Goal: Information Seeking & Learning: Learn about a topic

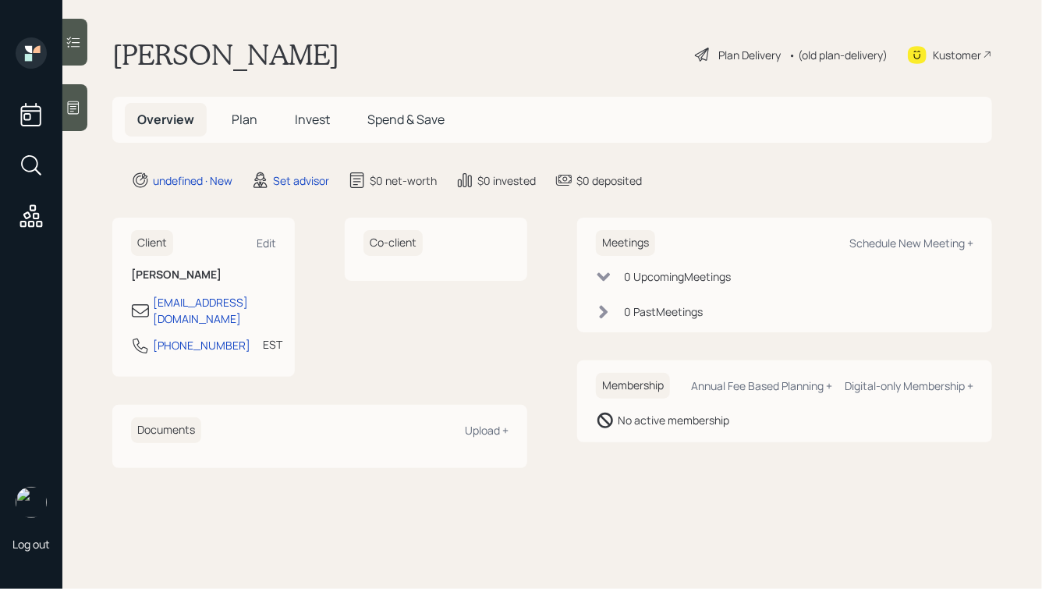
drag, startPoint x: 849, startPoint y: 454, endPoint x: 438, endPoint y: 33, distance: 588.0
click at [438, 33] on main "[PERSON_NAME] Plan Delivery • (old plan-delivery) Kustomer Overview Plan Invest…" at bounding box center [552, 294] width 980 height 589
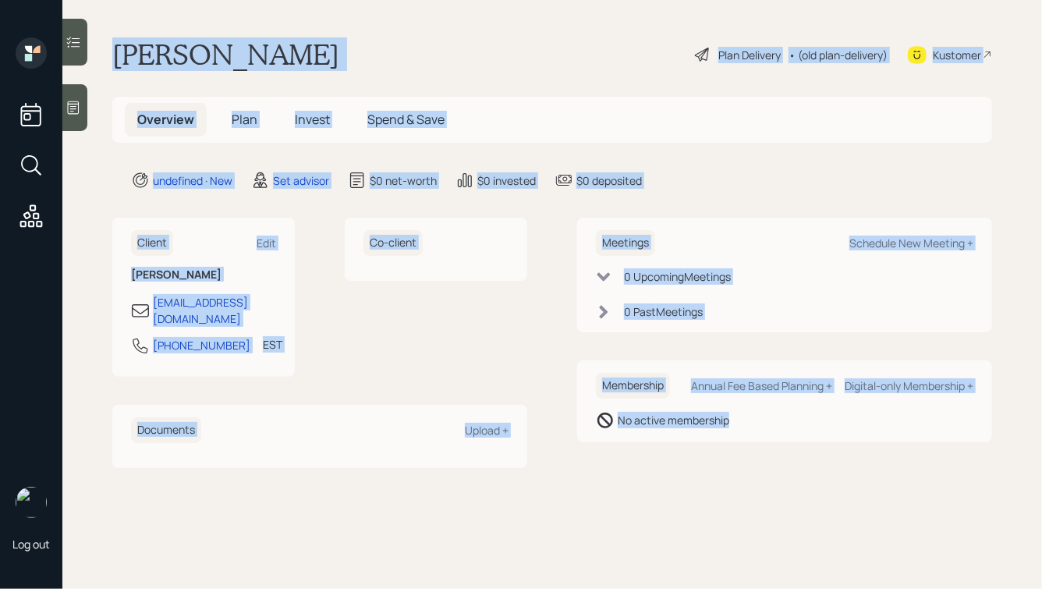
click at [438, 33] on main "[PERSON_NAME] Plan Delivery • (old plan-delivery) Kustomer Overview Plan Invest…" at bounding box center [552, 294] width 980 height 589
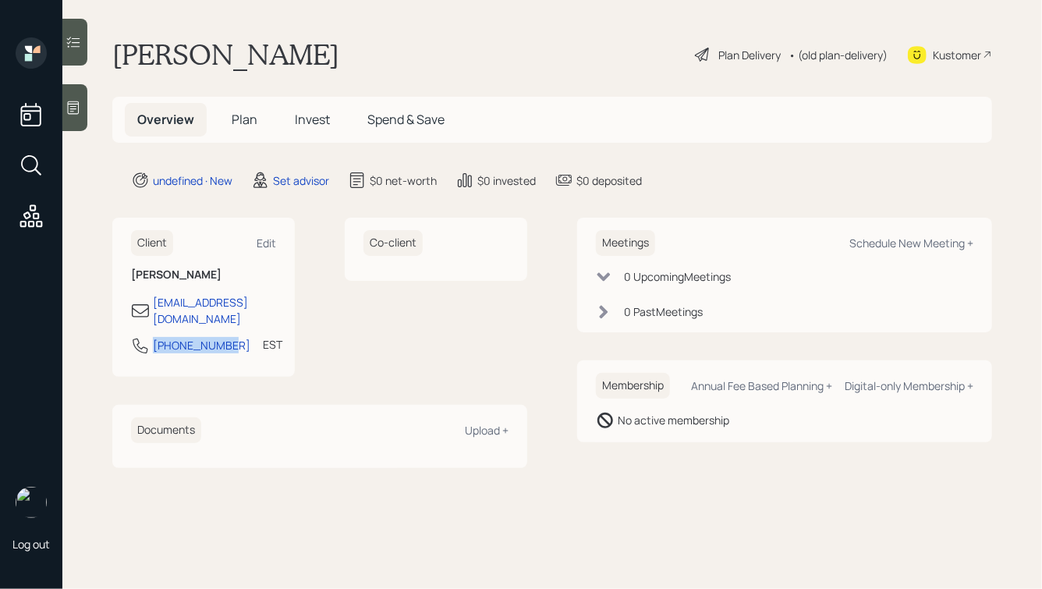
drag, startPoint x: 226, startPoint y: 329, endPoint x: 106, endPoint y: 320, distance: 120.5
click at [105, 320] on main "[PERSON_NAME] Plan Delivery • (old plan-delivery) Kustomer Overview Plan Invest…" at bounding box center [552, 294] width 980 height 589
click at [288, 345] on div "Client Edit [PERSON_NAME] [EMAIL_ADDRESS][DOMAIN_NAME] [PHONE_NUMBER] EST Curre…" at bounding box center [203, 297] width 183 height 159
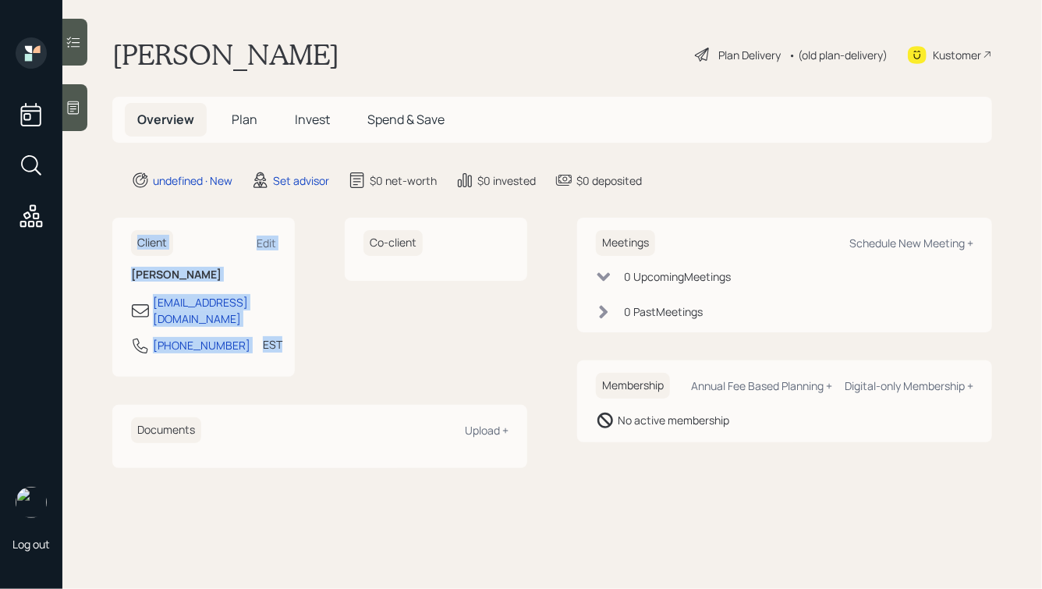
drag, startPoint x: 296, startPoint y: 346, endPoint x: 120, endPoint y: 194, distance: 231.7
click at [120, 194] on main "[PERSON_NAME] Plan Delivery • (old plan-delivery) Kustomer Overview Plan Invest…" at bounding box center [552, 294] width 980 height 589
click at [137, 232] on h6 "Client" at bounding box center [152, 243] width 42 height 26
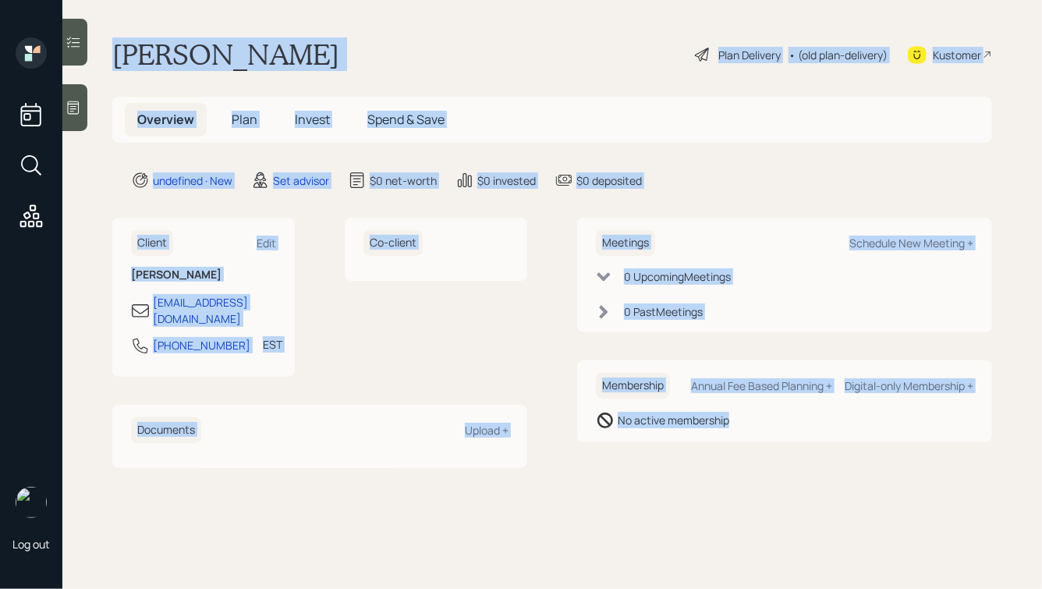
drag, startPoint x: 106, startPoint y: 50, endPoint x: 689, endPoint y: 445, distance: 704.4
click at [689, 445] on main "[PERSON_NAME] Plan Delivery • (old plan-delivery) Kustomer Overview Plan Invest…" at bounding box center [552, 294] width 980 height 589
click at [689, 445] on div "Meetings Schedule New Meeting + 0 Upcoming Meeting s 0 Past Meeting s Membershi…" at bounding box center [784, 343] width 415 height 250
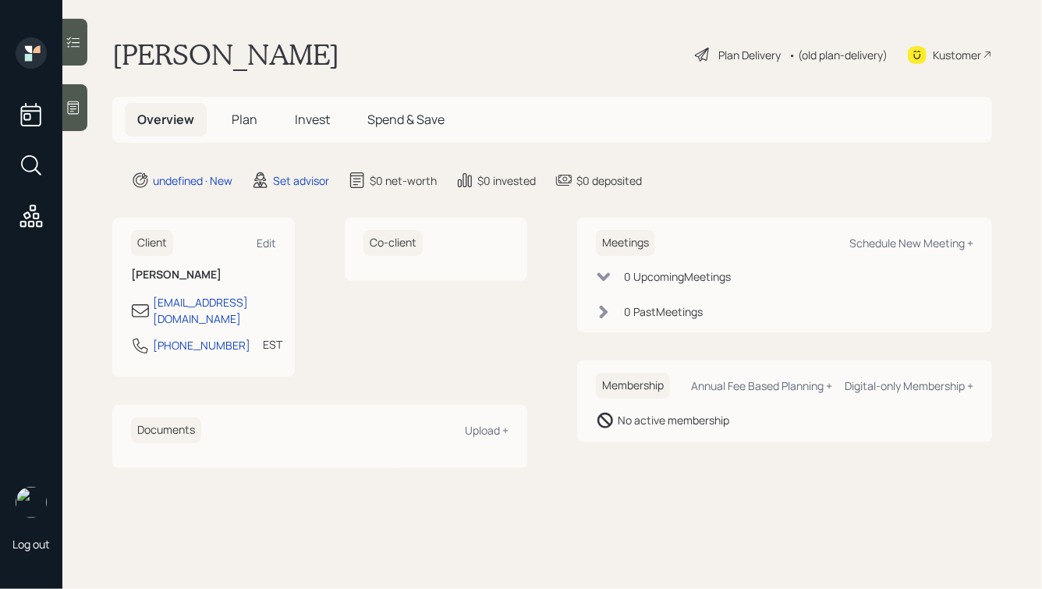
click at [79, 104] on icon at bounding box center [74, 107] width 12 height 13
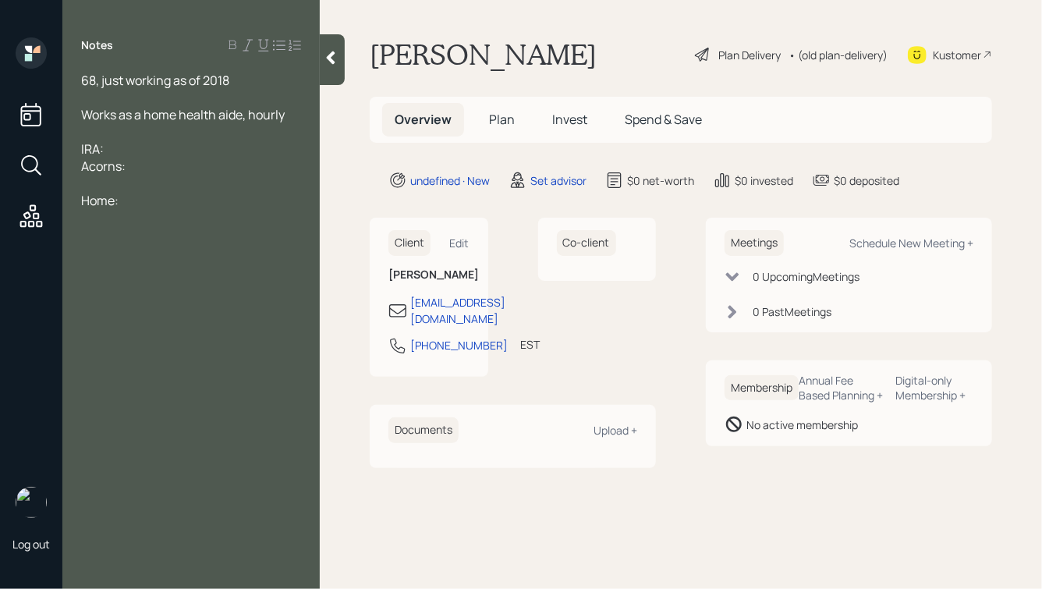
click at [164, 204] on div "Home:" at bounding box center [191, 200] width 220 height 17
click at [177, 151] on div "IRA:" at bounding box center [191, 148] width 220 height 17
click at [174, 164] on div "Acorns:" at bounding box center [191, 166] width 220 height 17
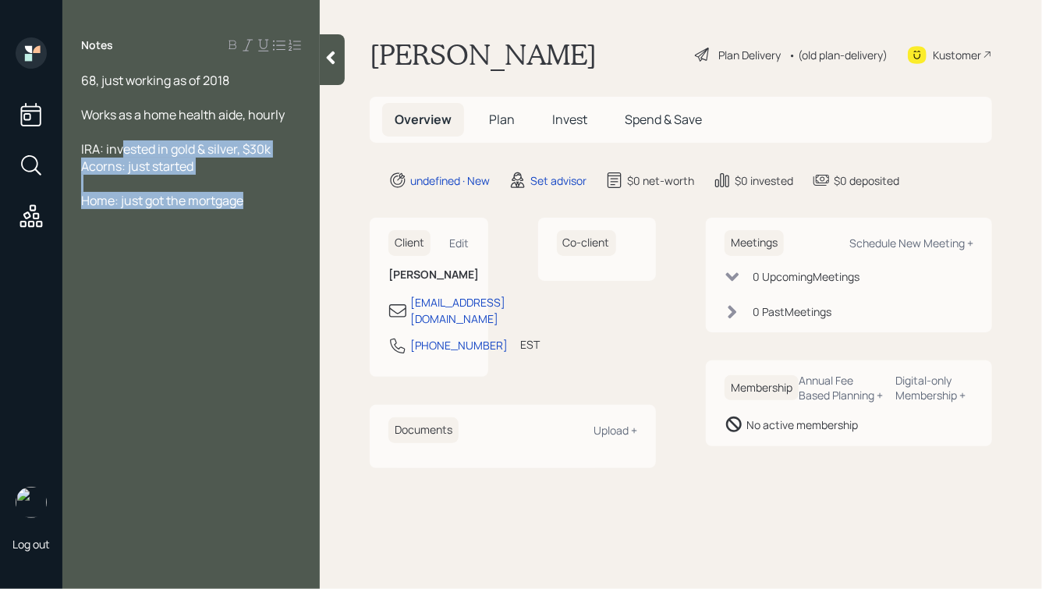
drag, startPoint x: 267, startPoint y: 207, endPoint x: 81, endPoint y: 137, distance: 198.2
click at [82, 138] on div "68, just working as of 2018 Works as a home health aide, hourly IRA: invested i…" at bounding box center [191, 140] width 220 height 137
click at [183, 187] on div at bounding box center [191, 183] width 220 height 17
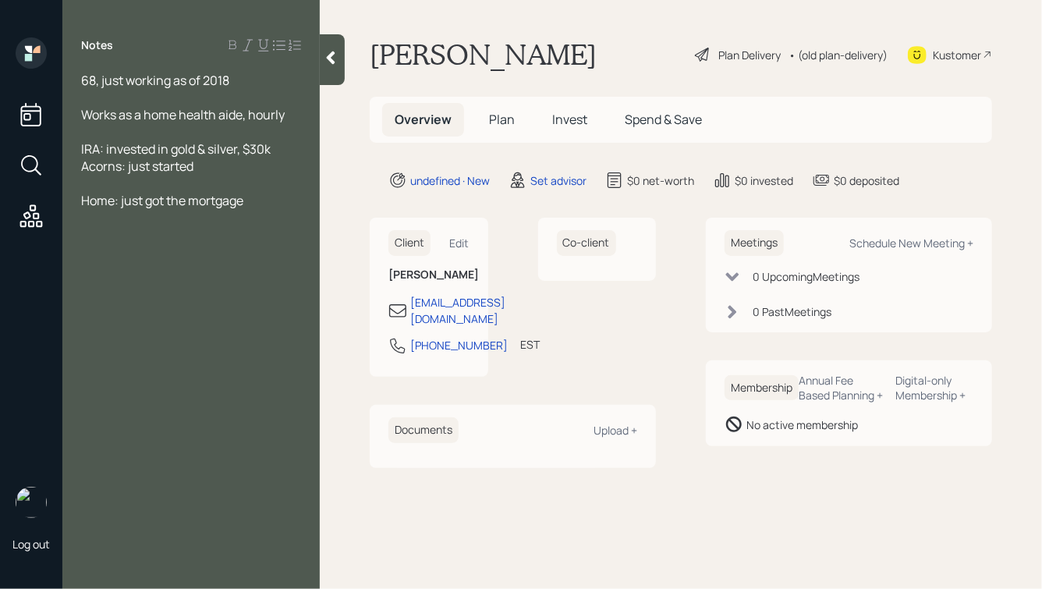
click at [277, 153] on div "IRA: invested in gold & silver, $30k" at bounding box center [191, 148] width 220 height 17
click at [266, 226] on div "Home: just got the mortgage" at bounding box center [191, 217] width 220 height 17
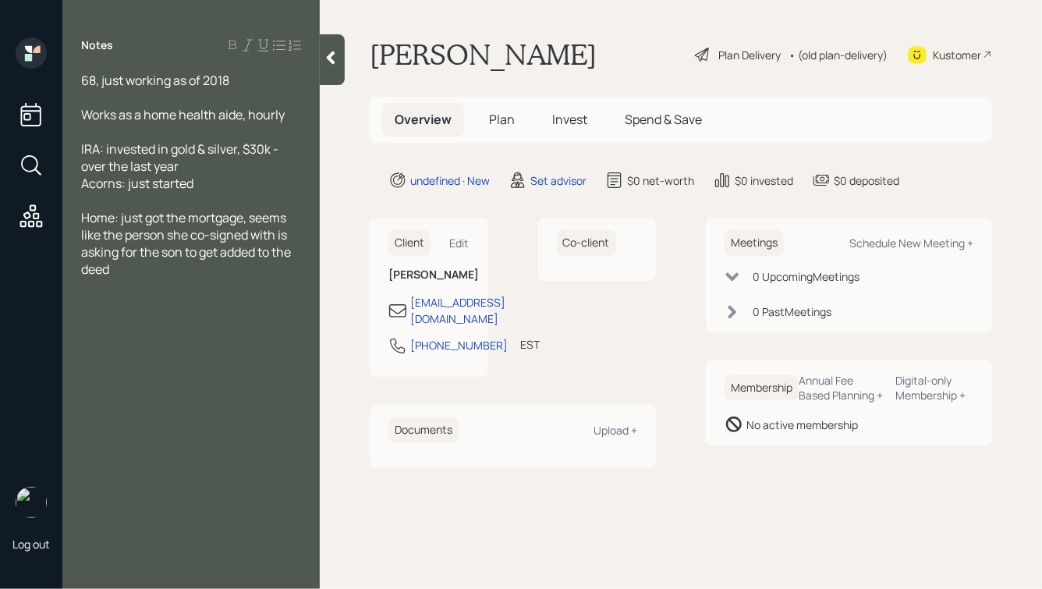
click at [328, 55] on icon at bounding box center [331, 58] width 16 height 16
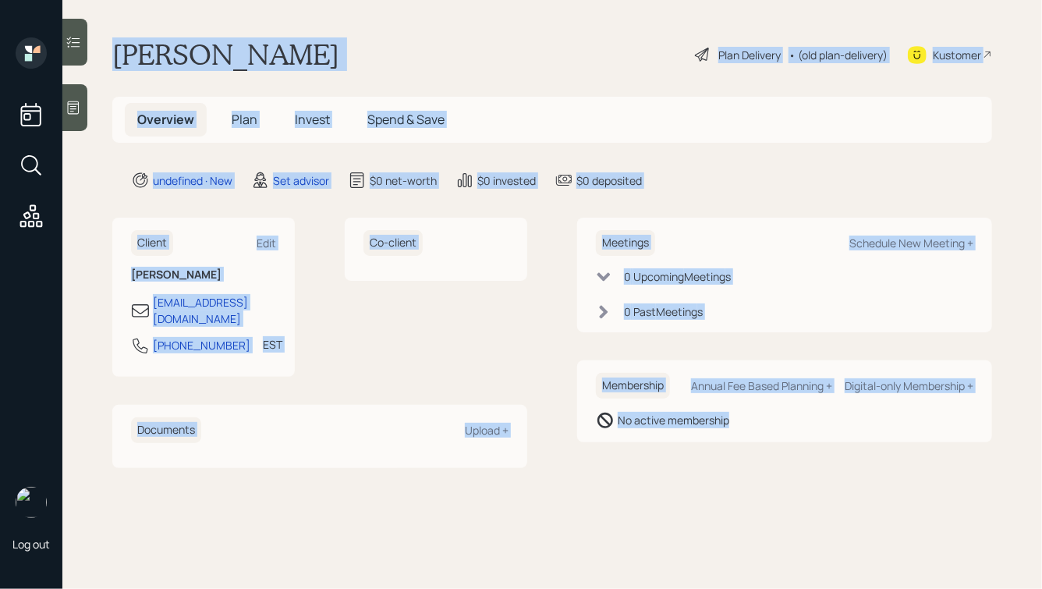
drag, startPoint x: 115, startPoint y: 42, endPoint x: 708, endPoint y: 507, distance: 753.3
click at [708, 507] on main "[PERSON_NAME] Plan Delivery • (old plan-delivery) Kustomer Overview Plan Invest…" at bounding box center [552, 294] width 980 height 589
drag, startPoint x: 112, startPoint y: 48, endPoint x: 643, endPoint y: 425, distance: 652.3
click at [644, 426] on main "[PERSON_NAME] Plan Delivery • (old plan-delivery) Kustomer Overview Plan Invest…" at bounding box center [552, 294] width 980 height 589
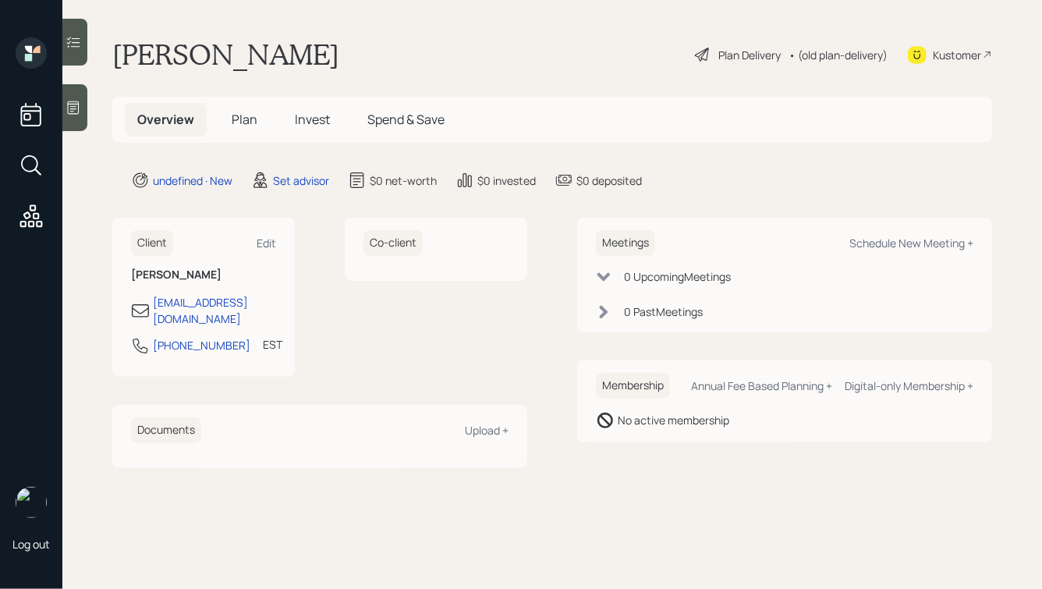
click at [789, 468] on main "[PERSON_NAME] Plan Delivery • (old plan-delivery) Kustomer Overview Plan Invest…" at bounding box center [552, 294] width 980 height 589
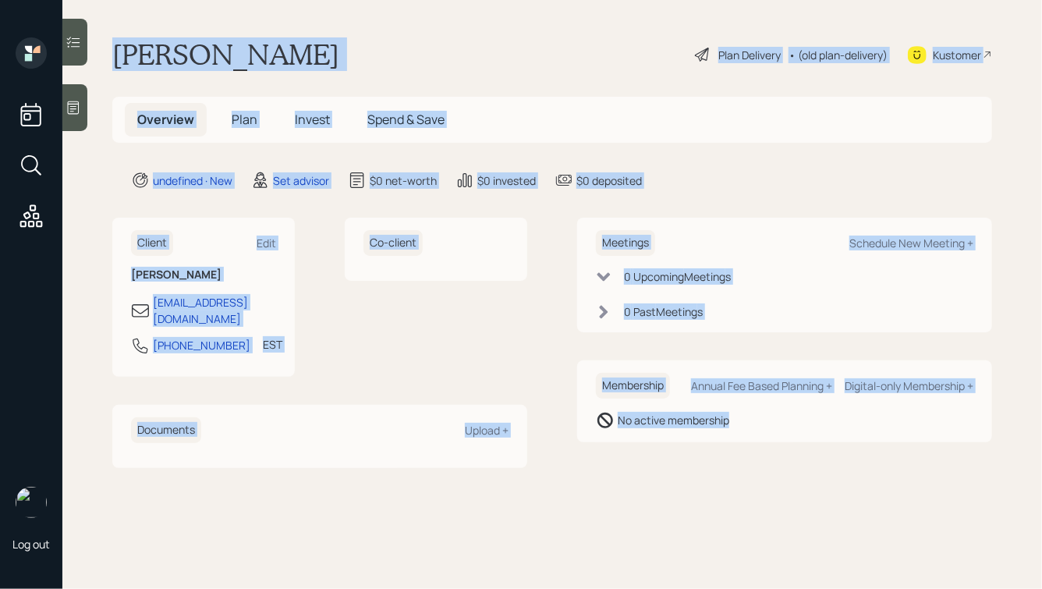
drag, startPoint x: 813, startPoint y: 463, endPoint x: 383, endPoint y: 21, distance: 616.1
click at [383, 21] on main "[PERSON_NAME] Plan Delivery • (old plan-delivery) Kustomer Overview Plan Invest…" at bounding box center [552, 294] width 980 height 589
click at [335, 40] on h1 "[PERSON_NAME]" at bounding box center [225, 54] width 227 height 34
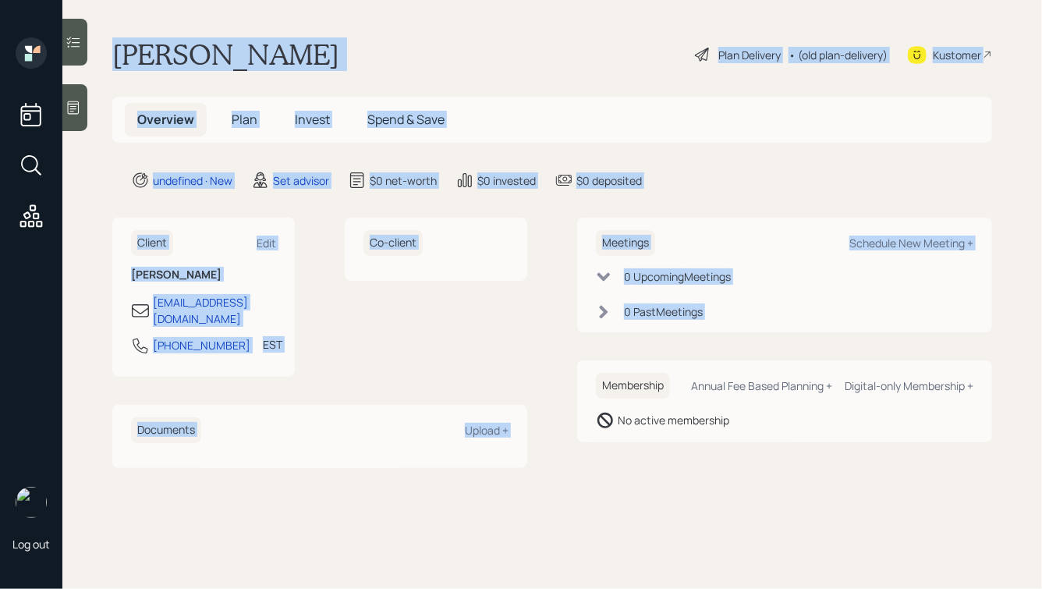
drag, startPoint x: 111, startPoint y: 44, endPoint x: 591, endPoint y: 384, distance: 588.2
click at [591, 384] on main "[PERSON_NAME] Plan Delivery • (old plan-delivery) Kustomer Overview Plan Invest…" at bounding box center [552, 294] width 980 height 589
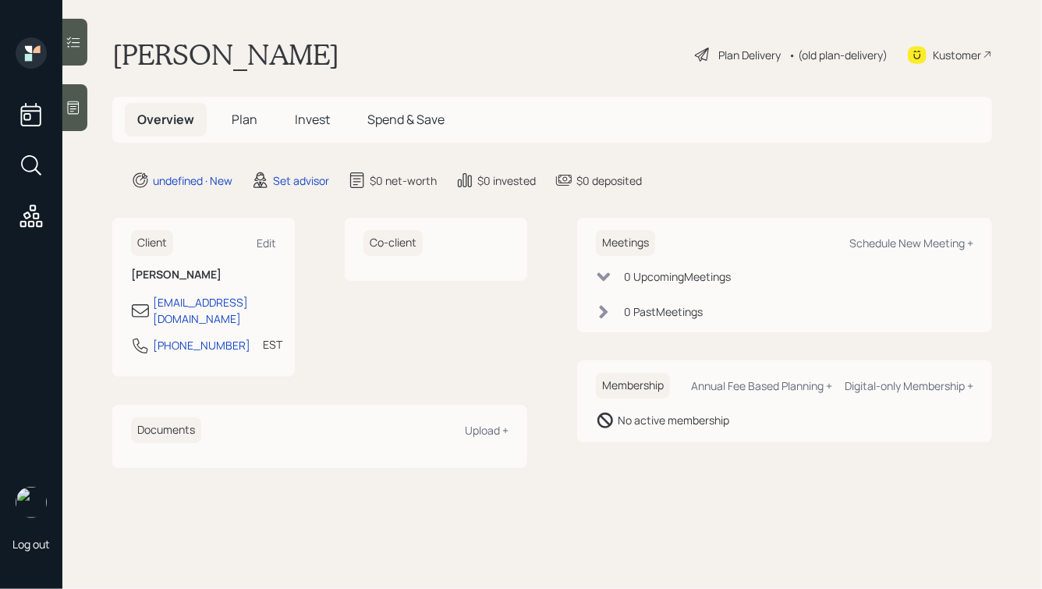
click at [581, 422] on div "Membership Annual Fee Based Planning + Digital-only Membership + No active memb…" at bounding box center [784, 401] width 415 height 82
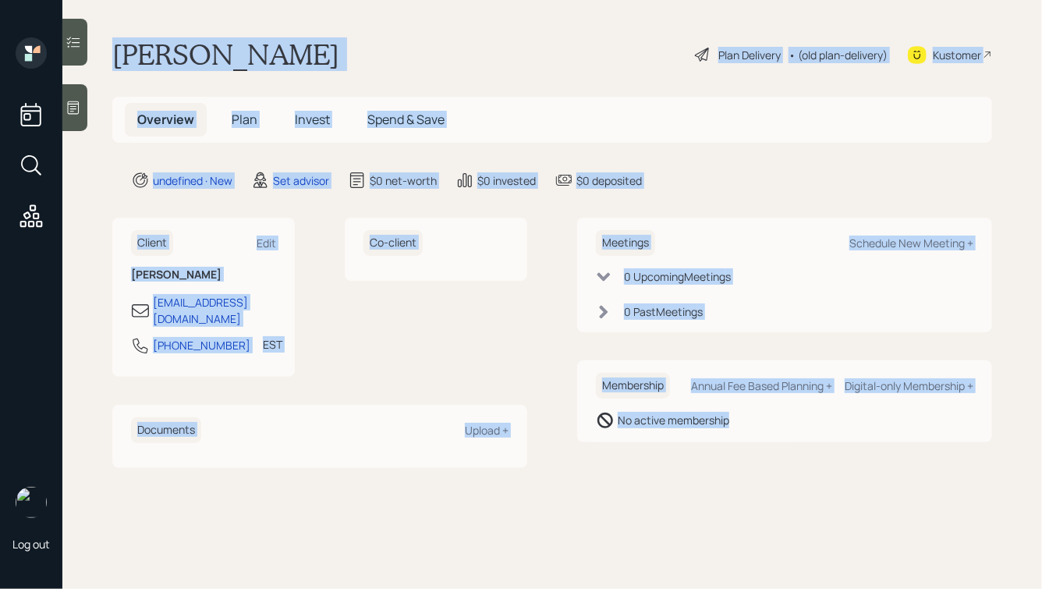
drag, startPoint x: 112, startPoint y: 38, endPoint x: 764, endPoint y: 465, distance: 778.6
click at [764, 465] on main "[PERSON_NAME] Plan Delivery • (old plan-delivery) Kustomer Overview Plan Invest…" at bounding box center [552, 294] width 980 height 589
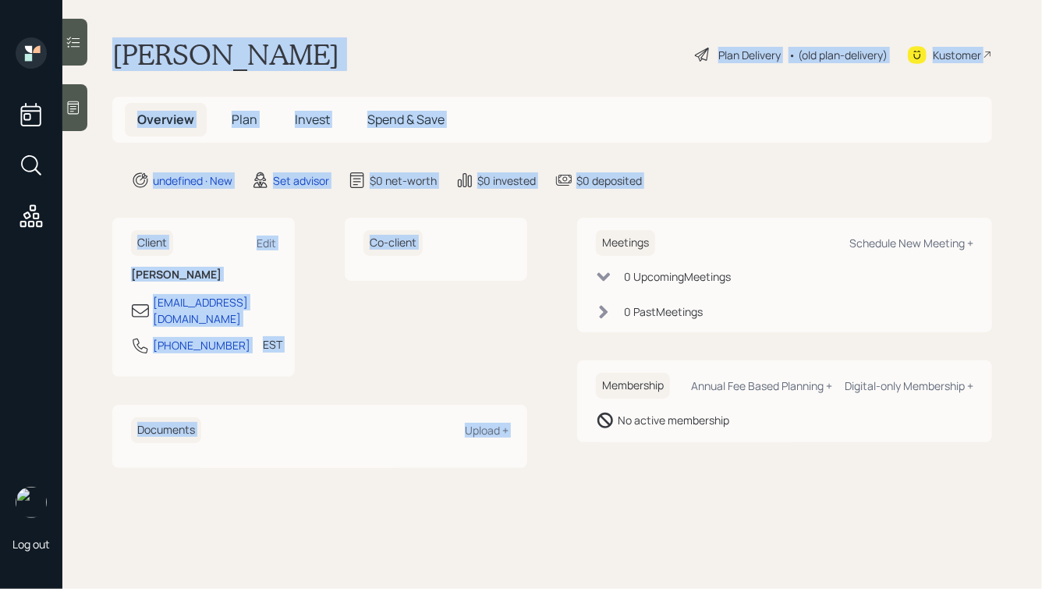
drag, startPoint x: 701, startPoint y: 208, endPoint x: 294, endPoint y: 5, distance: 455.2
click at [294, 5] on main "[PERSON_NAME] Plan Delivery • (old plan-delivery) Kustomer Overview Plan Invest…" at bounding box center [552, 294] width 980 height 589
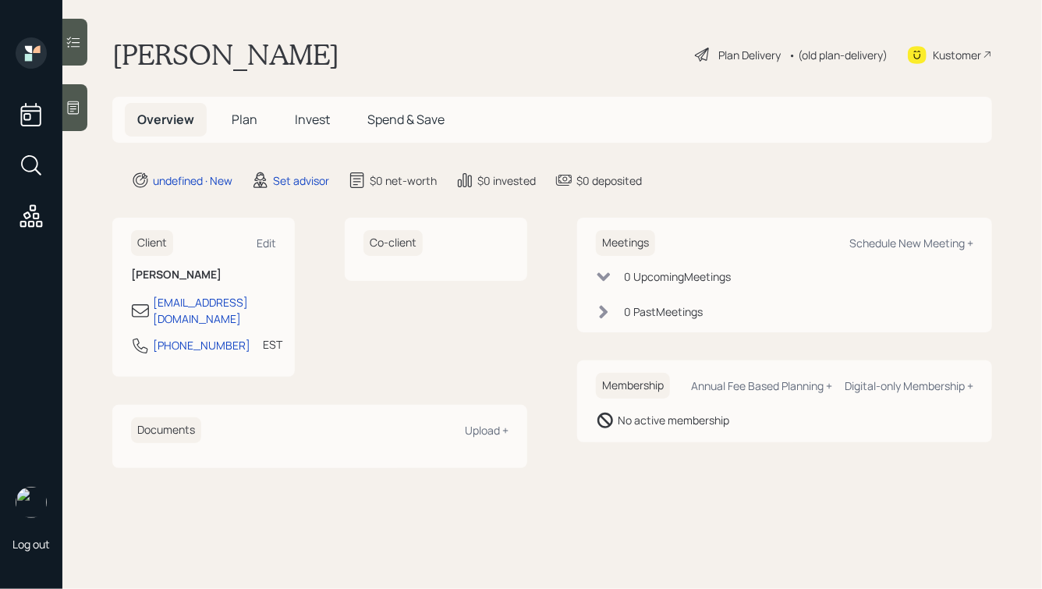
drag, startPoint x: 696, startPoint y: 202, endPoint x: 444, endPoint y: 70, distance: 284.3
click at [442, 70] on main "[PERSON_NAME] Plan Delivery • (old plan-delivery) Kustomer Overview Plan Invest…" at bounding box center [552, 294] width 980 height 589
click at [444, 70] on div "[PERSON_NAME] Plan Delivery • (old plan-delivery) Kustomer" at bounding box center [552, 54] width 880 height 34
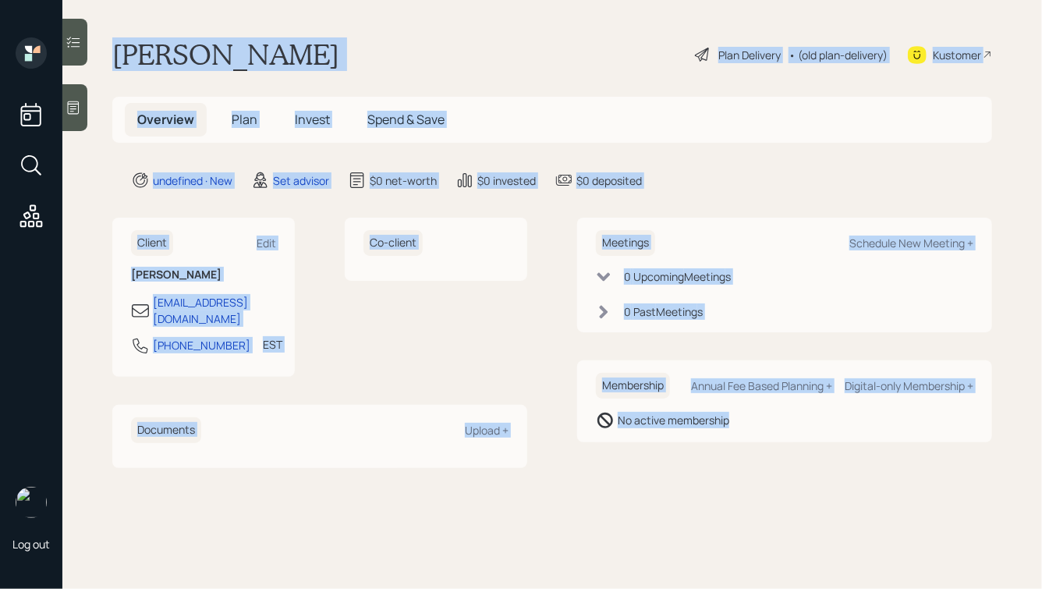
drag, startPoint x: 106, startPoint y: 42, endPoint x: 718, endPoint y: 453, distance: 736.8
click at [718, 453] on main "[PERSON_NAME] Plan Delivery • (old plan-delivery) Kustomer Overview Plan Invest…" at bounding box center [552, 294] width 980 height 589
click at [798, 450] on div "Meetings Schedule New Meeting + 0 Upcoming Meeting s 0 Past Meeting s Membershi…" at bounding box center [784, 343] width 415 height 250
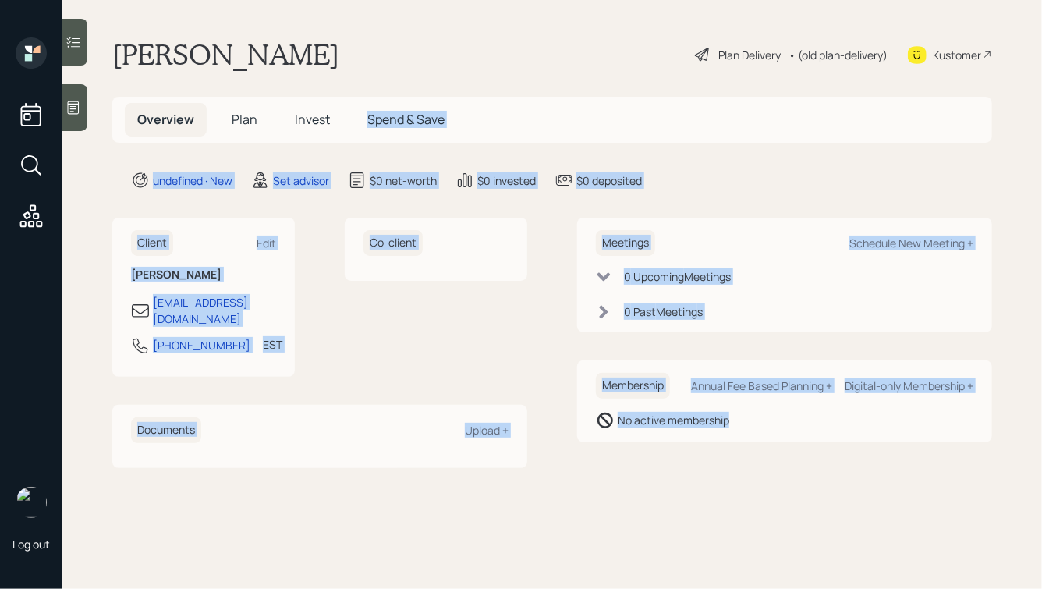
drag, startPoint x: 812, startPoint y: 456, endPoint x: 384, endPoint y: 90, distance: 563.7
click at [384, 89] on main "[PERSON_NAME] Plan Delivery • (old plan-delivery) Kustomer Overview Plan Invest…" at bounding box center [552, 294] width 980 height 589
click at [384, 90] on main "[PERSON_NAME] Plan Delivery • (old plan-delivery) Kustomer Overview Plan Invest…" at bounding box center [552, 294] width 980 height 589
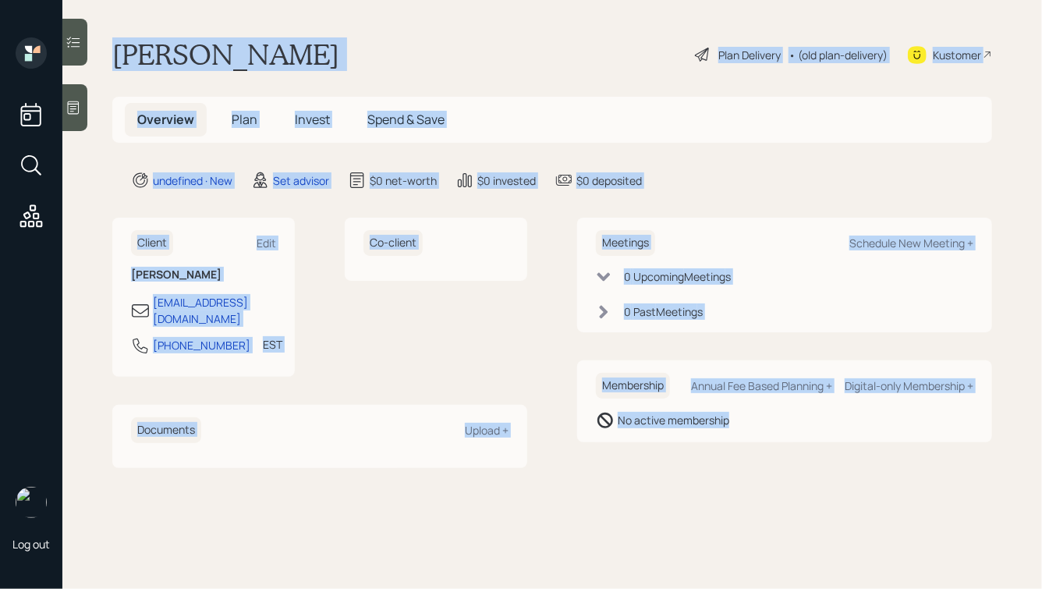
drag, startPoint x: 112, startPoint y: 46, endPoint x: 686, endPoint y: 449, distance: 701.5
click at [686, 449] on main "[PERSON_NAME] Plan Delivery • (old plan-delivery) Kustomer Overview Plan Invest…" at bounding box center [552, 294] width 980 height 589
click at [686, 449] on div "Meetings Schedule New Meeting + 0 Upcoming Meeting s 0 Past Meeting s Membershi…" at bounding box center [784, 343] width 415 height 250
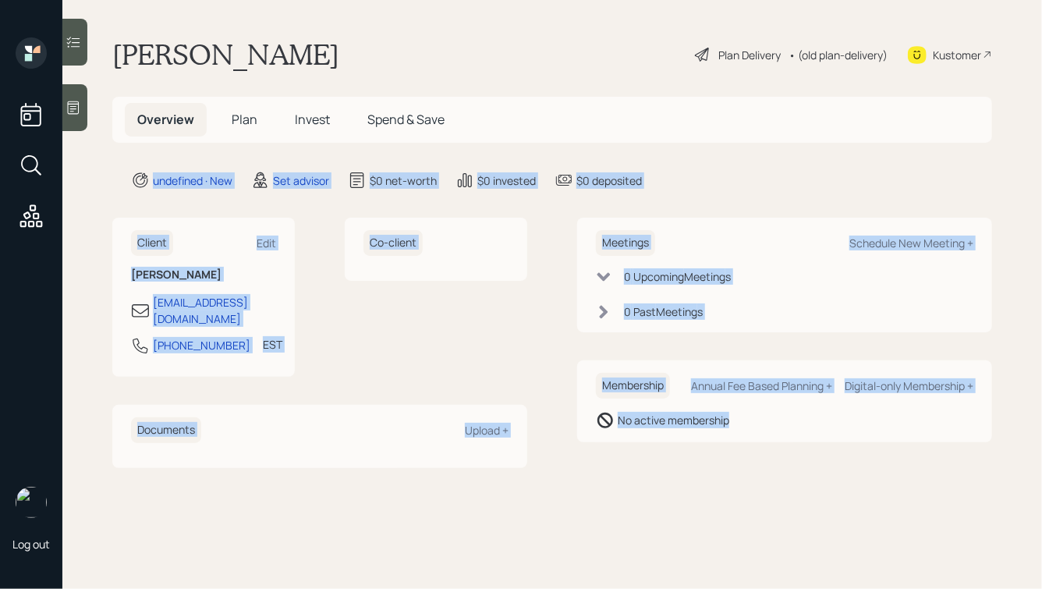
drag, startPoint x: 799, startPoint y: 438, endPoint x: 459, endPoint y: 124, distance: 463.7
click at [459, 124] on main "[PERSON_NAME] Plan Delivery • (old plan-delivery) Kustomer Overview Plan Invest…" at bounding box center [552, 294] width 980 height 589
click at [410, 158] on main "[PERSON_NAME] Plan Delivery • (old plan-delivery) Kustomer Overview Plan Invest…" at bounding box center [552, 294] width 980 height 589
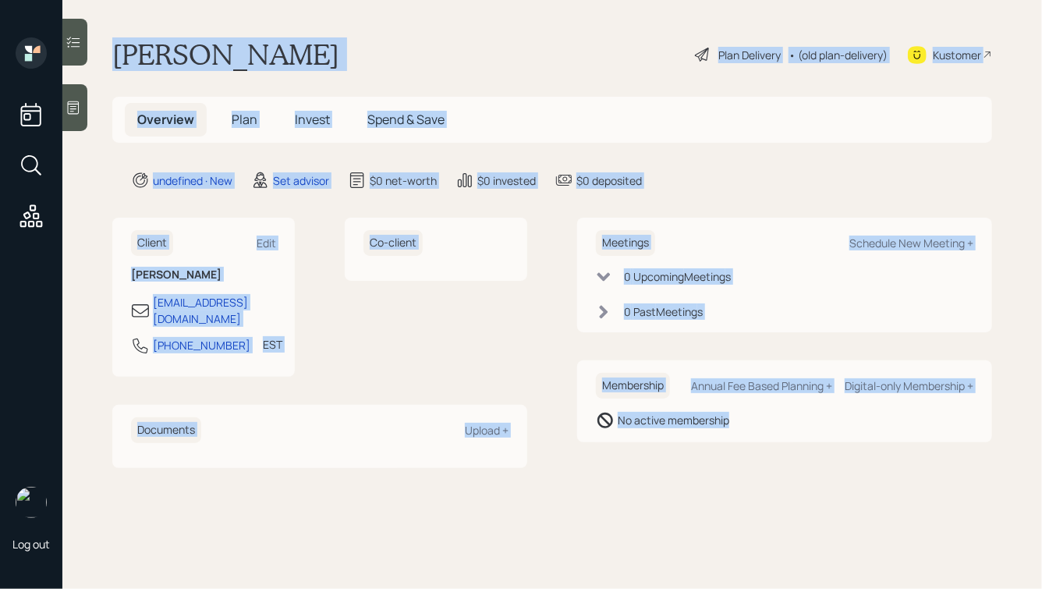
drag, startPoint x: 109, startPoint y: 37, endPoint x: 764, endPoint y: 425, distance: 761.3
click at [764, 425] on main "[PERSON_NAME] Plan Delivery • (old plan-delivery) Kustomer Overview Plan Invest…" at bounding box center [552, 294] width 980 height 589
click at [764, 425] on div "No active membership" at bounding box center [785, 420] width 378 height 19
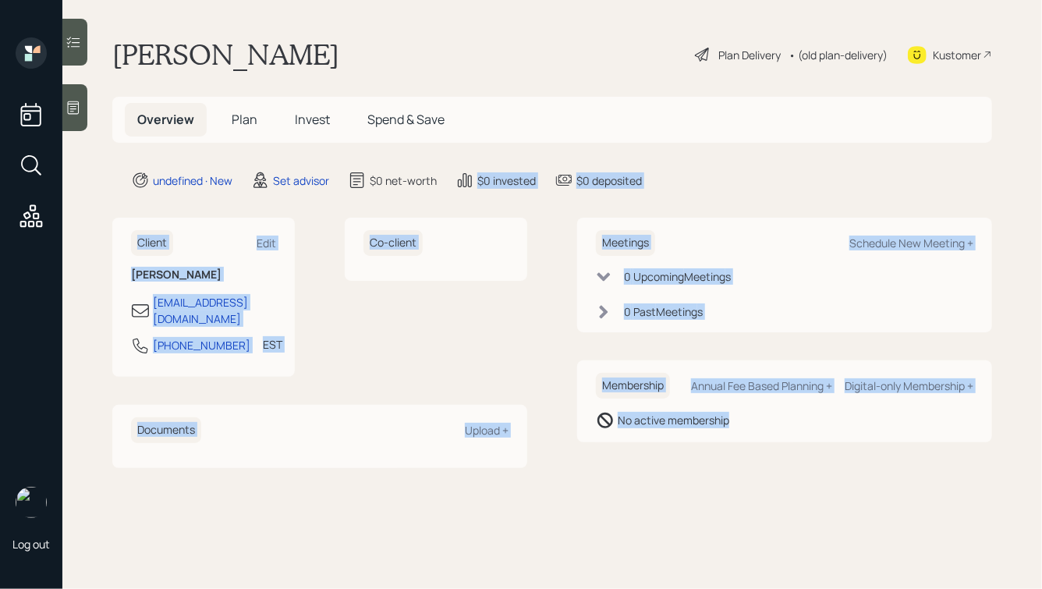
drag, startPoint x: 787, startPoint y: 438, endPoint x: 463, endPoint y: 173, distance: 417.9
click at [464, 175] on main "[PERSON_NAME] Plan Delivery • (old plan-delivery) Kustomer Overview Plan Invest…" at bounding box center [552, 294] width 980 height 589
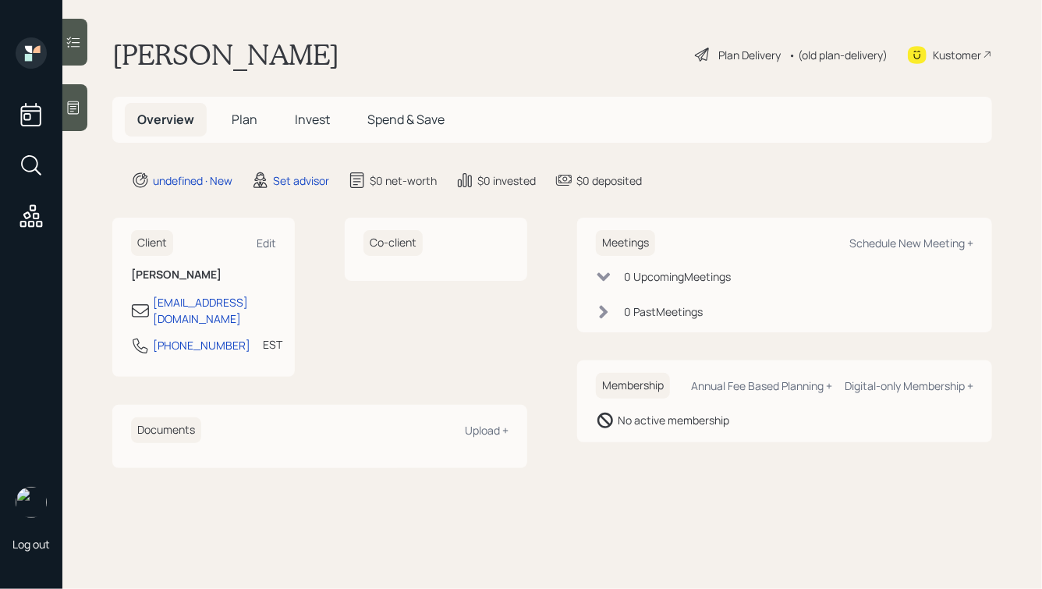
click at [463, 173] on icon at bounding box center [464, 180] width 19 height 19
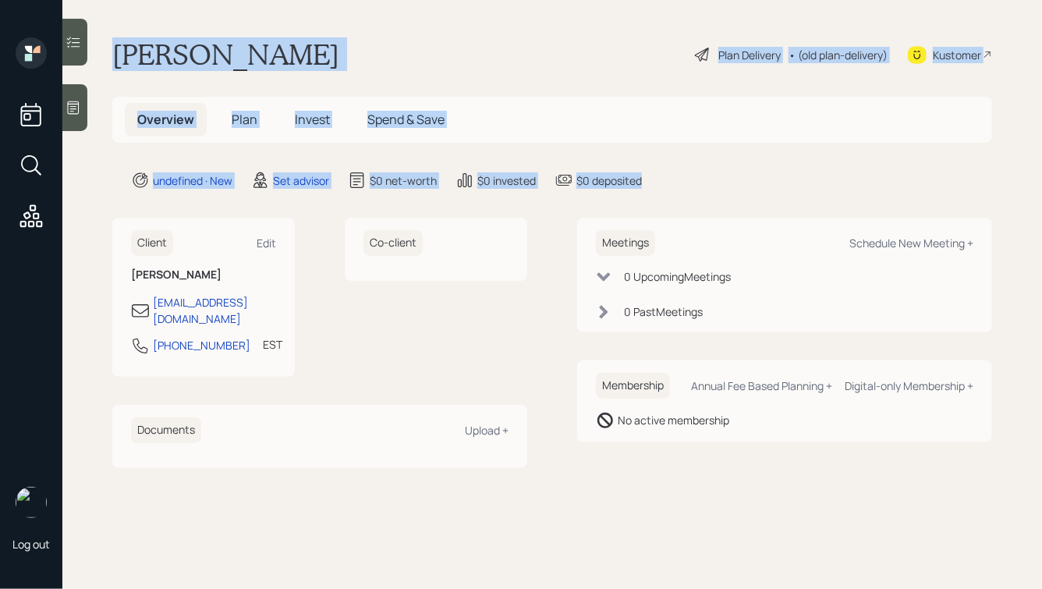
drag, startPoint x: 675, startPoint y: 178, endPoint x: 301, endPoint y: 0, distance: 414.5
click at [301, 0] on main "[PERSON_NAME] Plan Delivery • (old plan-delivery) Kustomer Overview Plan Invest…" at bounding box center [552, 294] width 980 height 589
click at [221, 33] on main "[PERSON_NAME] Plan Delivery • (old plan-delivery) Kustomer Overview Plan Invest…" at bounding box center [552, 294] width 980 height 589
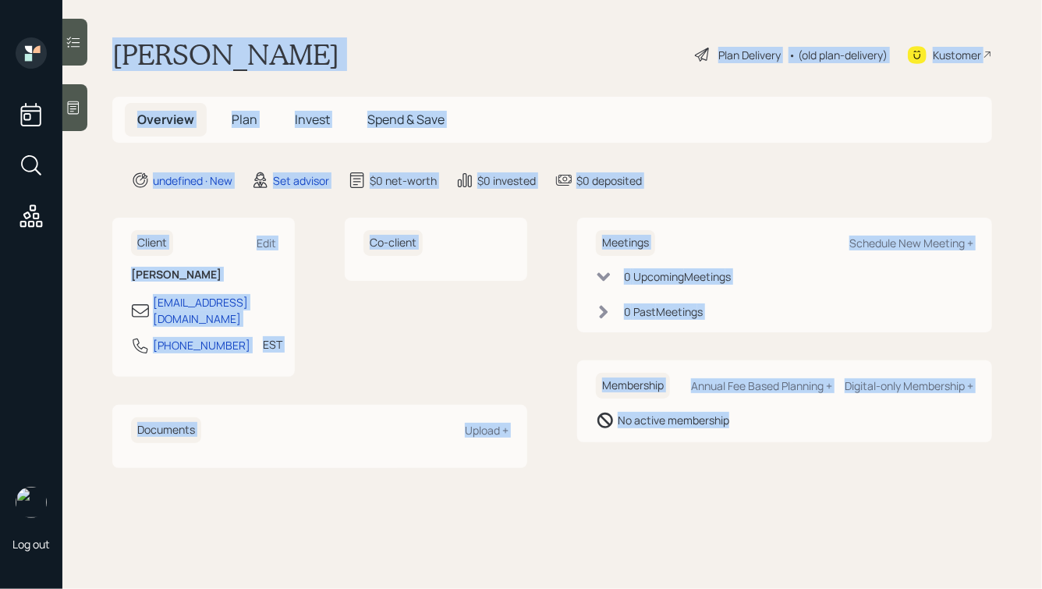
drag, startPoint x: 109, startPoint y: 44, endPoint x: 927, endPoint y: 491, distance: 931.9
click at [927, 491] on main "[PERSON_NAME] Plan Delivery • (old plan-delivery) Kustomer Overview Plan Invest…" at bounding box center [552, 294] width 980 height 589
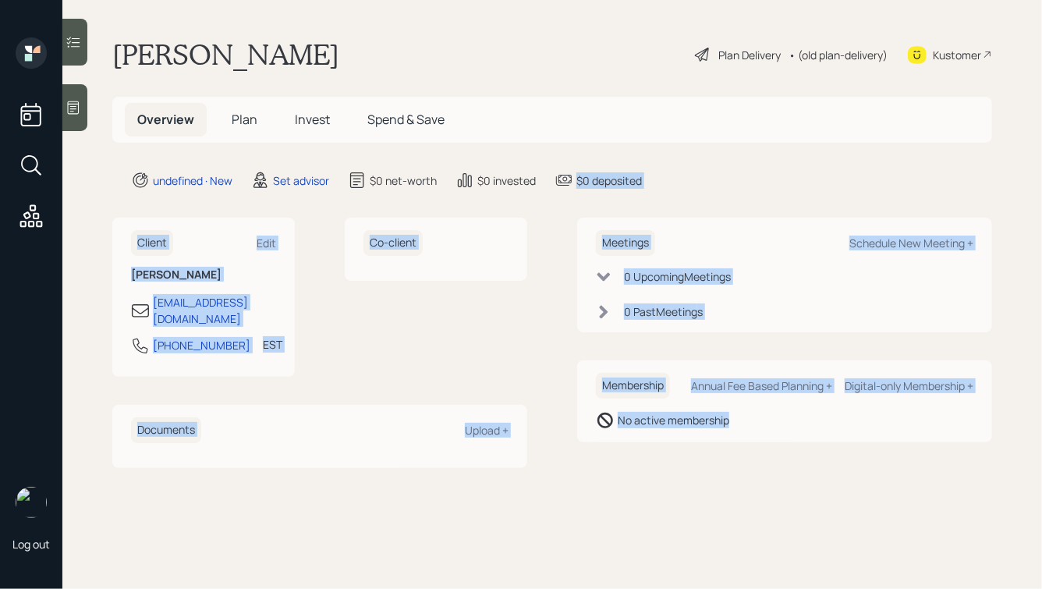
drag, startPoint x: 953, startPoint y: 487, endPoint x: 523, endPoint y: 125, distance: 562.4
click at [524, 127] on main "[PERSON_NAME] Plan Delivery • (old plan-delivery) Kustomer Overview Plan Invest…" at bounding box center [552, 294] width 980 height 589
click at [621, 192] on main "[PERSON_NAME] Plan Delivery • (old plan-delivery) Kustomer Overview Plan Invest…" at bounding box center [552, 294] width 980 height 589
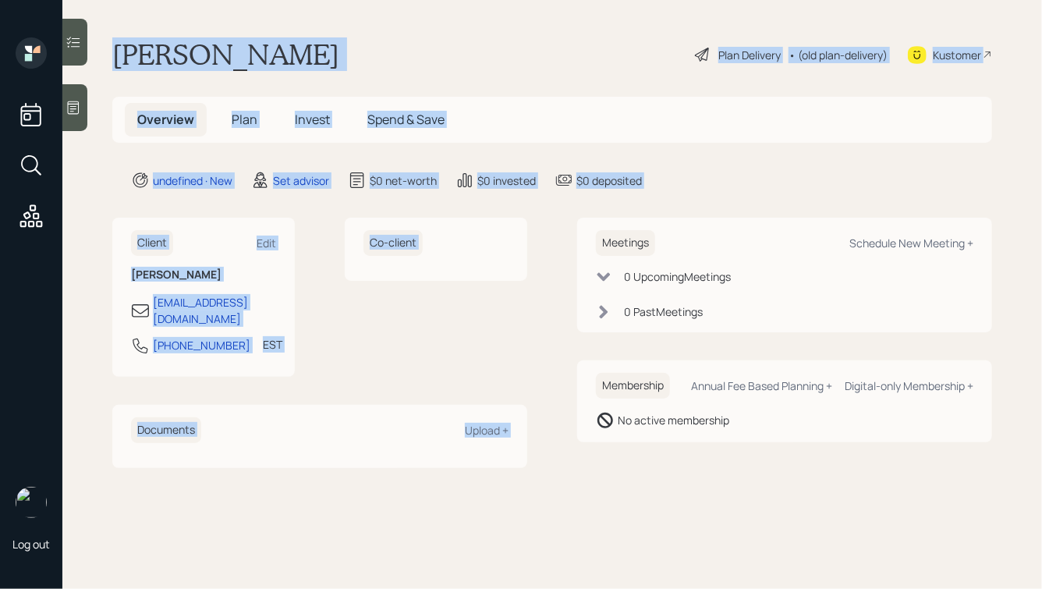
drag, startPoint x: 687, startPoint y: 193, endPoint x: 319, endPoint y: -19, distance: 424.5
click at [319, 0] on html "Log out [PERSON_NAME] Plan Delivery • (old plan-delivery) Kustomer Overview Pla…" at bounding box center [521, 294] width 1042 height 589
click at [334, 59] on h1 "[PERSON_NAME]" at bounding box center [225, 54] width 227 height 34
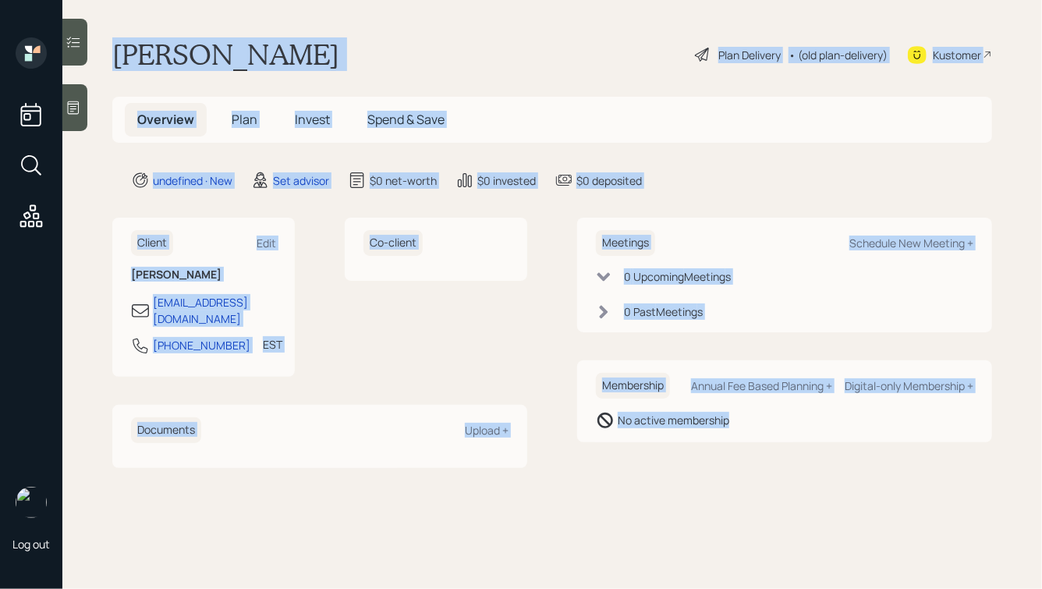
drag, startPoint x: 118, startPoint y: 48, endPoint x: 716, endPoint y: 477, distance: 736.6
click at [716, 477] on main "[PERSON_NAME] Plan Delivery • (old plan-delivery) Kustomer Overview Plan Invest…" at bounding box center [552, 294] width 980 height 589
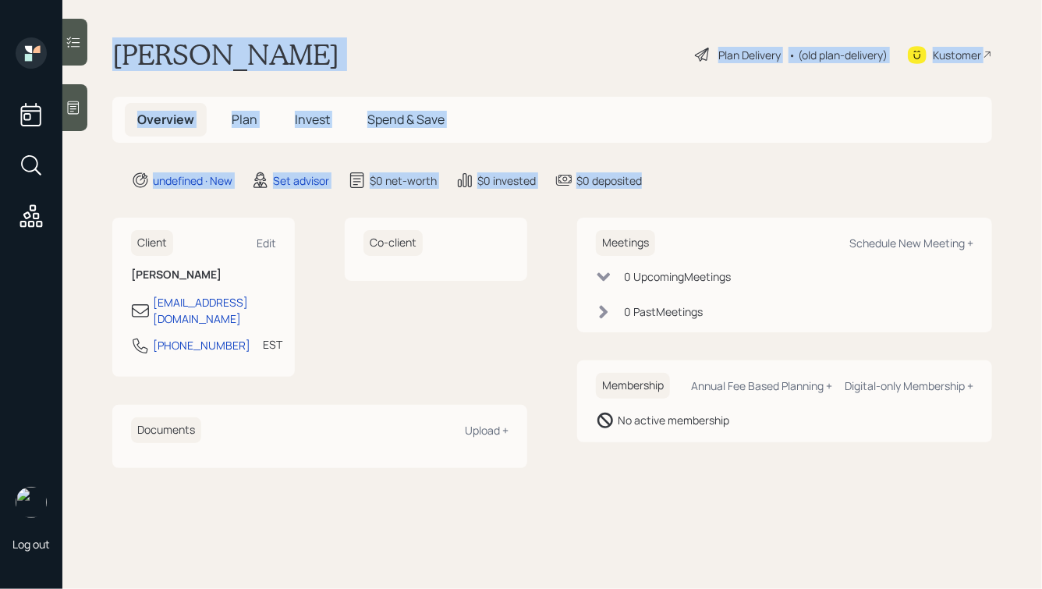
drag, startPoint x: 116, startPoint y: 51, endPoint x: 659, endPoint y: 174, distance: 556.5
click at [659, 174] on main "[PERSON_NAME] Plan Delivery • (old plan-delivery) Kustomer Overview Plan Invest…" at bounding box center [552, 294] width 980 height 589
click at [659, 174] on div "undefined · New Set advisor $0 net-worth $0 invested $0 deposited" at bounding box center [561, 180] width 861 height 19
